Goal: Navigation & Orientation: Find specific page/section

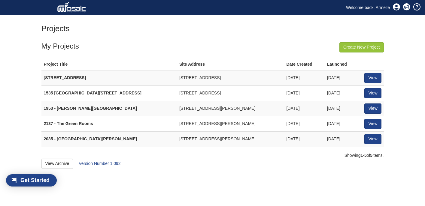
scroll to position [8, 34]
click at [367, 80] on link "View" at bounding box center [372, 78] width 17 height 10
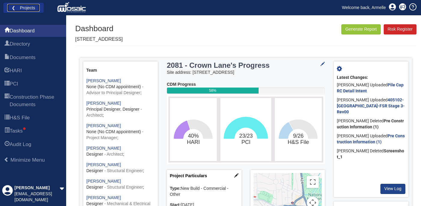
click at [28, 7] on link "❮ Projects" at bounding box center [23, 8] width 32 height 8
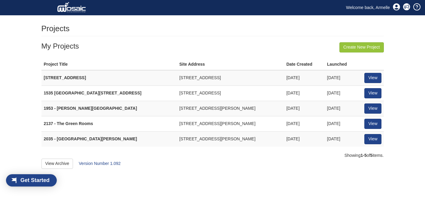
scroll to position [8, 34]
click at [378, 93] on link "View" at bounding box center [372, 93] width 17 height 10
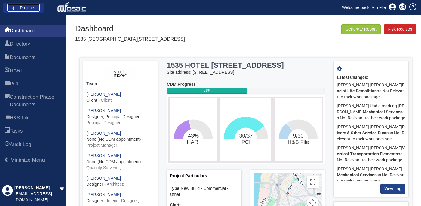
click at [25, 10] on link "❮ Projects" at bounding box center [23, 8] width 32 height 8
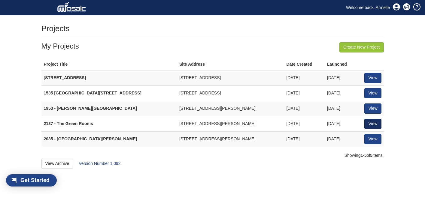
scroll to position [8, 34]
click at [372, 106] on link "View" at bounding box center [372, 109] width 17 height 10
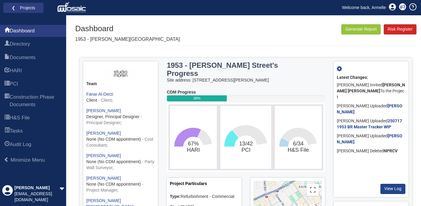
click at [75, 123] on div "1953 - Gower Street's Progress Site address: 69 Gower Street London WC1E 6HJ CD…" at bounding box center [245, 167] width 341 height 219
click at [15, 8] on link "❮ Projects" at bounding box center [23, 8] width 32 height 8
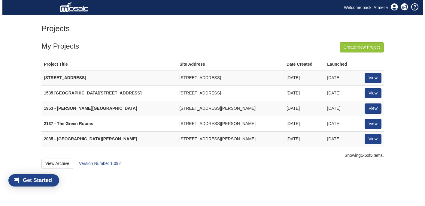
scroll to position [8, 34]
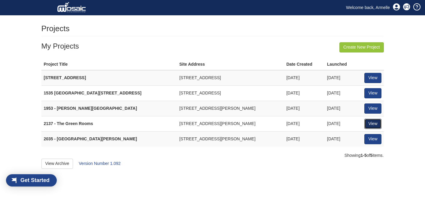
click at [372, 123] on link "View" at bounding box center [372, 124] width 17 height 10
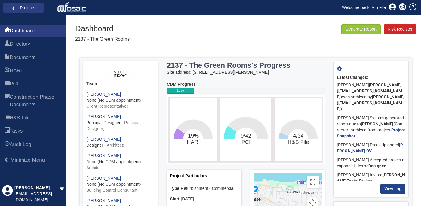
click at [70, 182] on div "Dashboard Directory Documents HARI PCI Construction Phase Documents H&S File Ta…" at bounding box center [210, 142] width 421 height 254
click at [15, 9] on link "❮ Projects" at bounding box center [23, 8] width 32 height 8
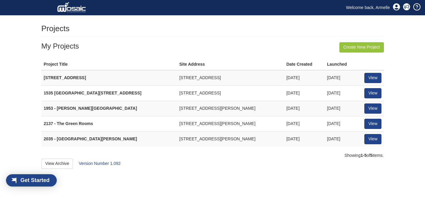
scroll to position [8, 34]
click at [375, 141] on link "View" at bounding box center [372, 139] width 17 height 10
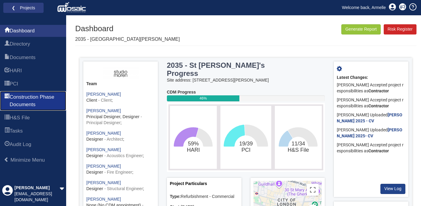
click at [38, 102] on span "Construction Phase Documents" at bounding box center [36, 101] width 52 height 15
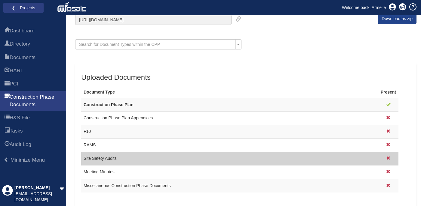
scroll to position [47, 0]
